Goal: Information Seeking & Learning: Understand process/instructions

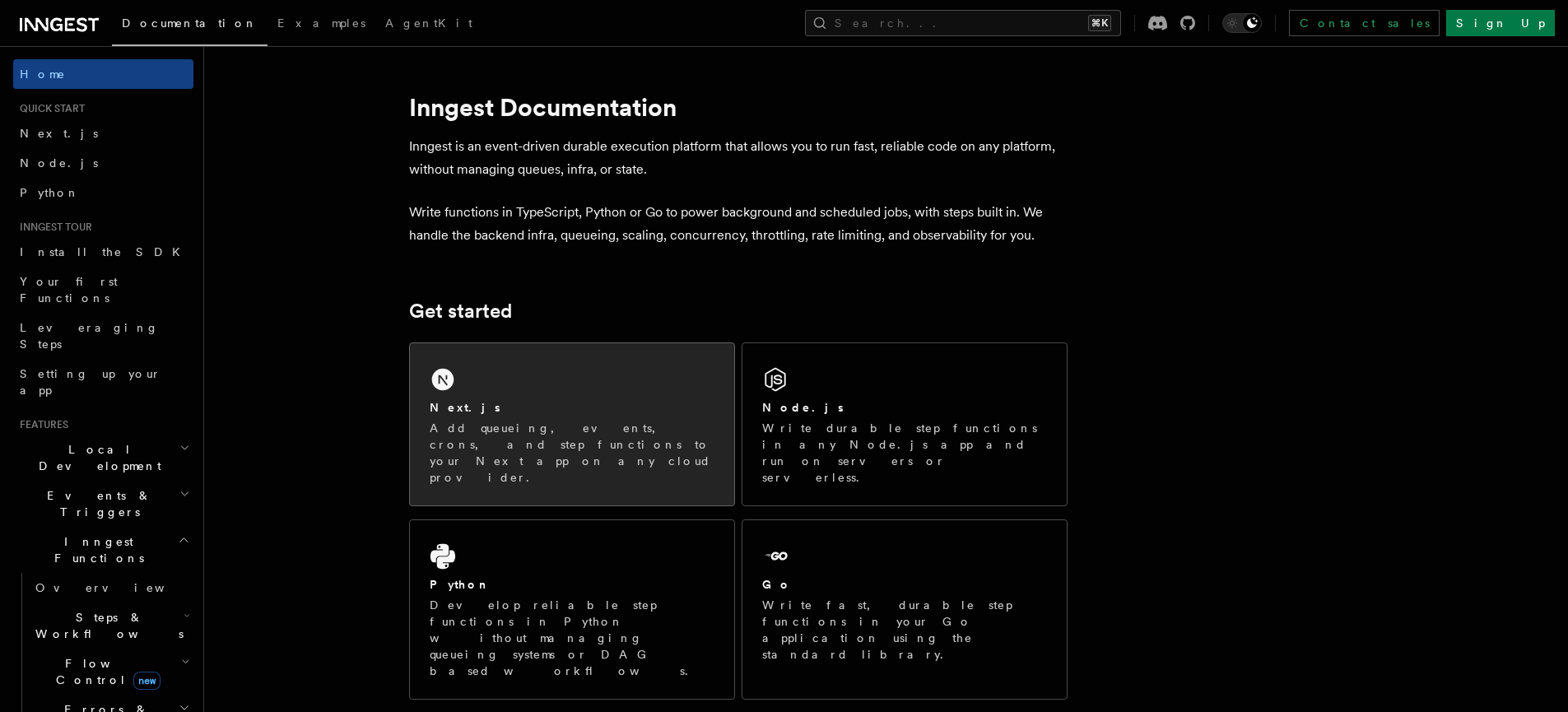
click at [507, 395] on div "Next.js Add queueing, events, crons, and step functions to your Next app on any…" at bounding box center [572, 425] width 324 height 163
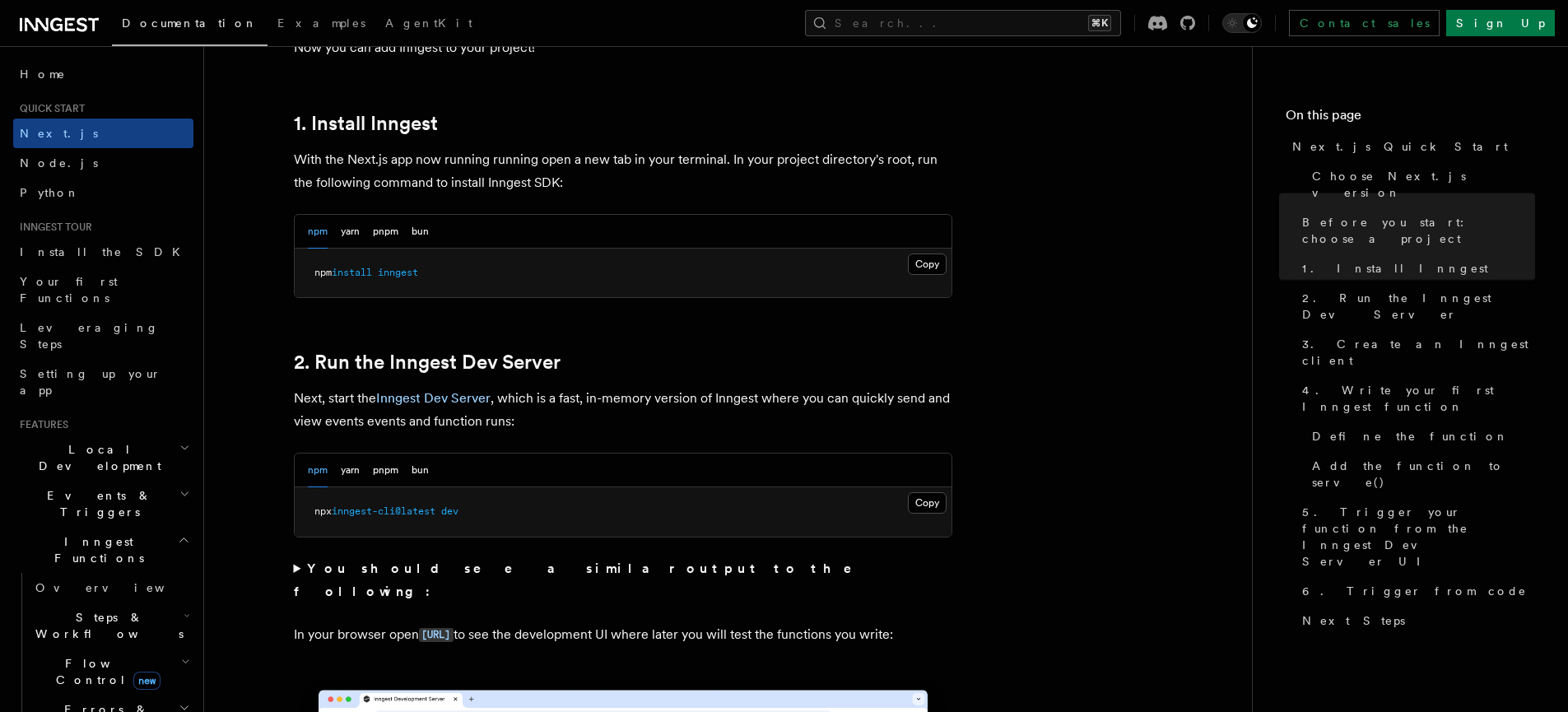
scroll to position [1028, 0]
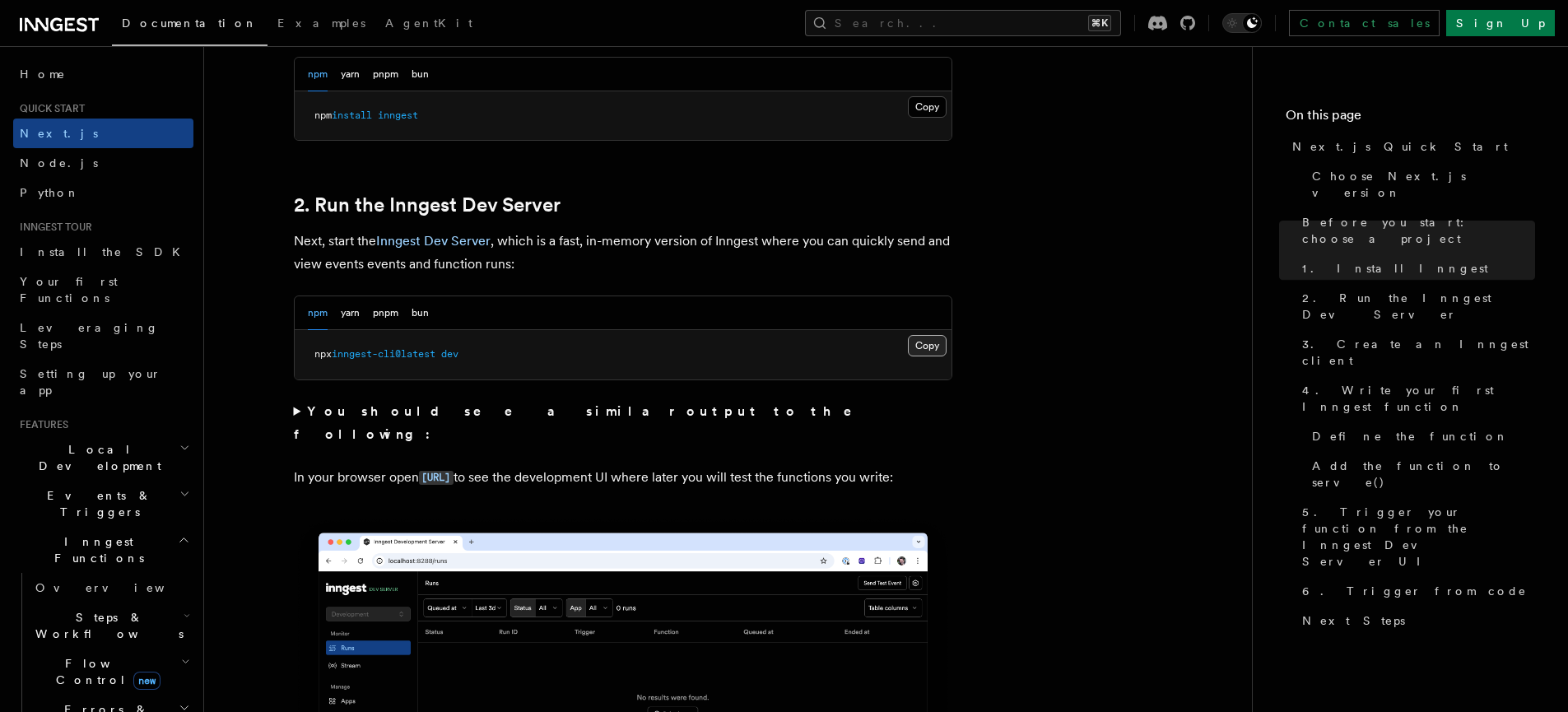
click at [929, 344] on button "Copy Copied" at bounding box center [927, 346] width 39 height 22
